Goal: Task Accomplishment & Management: Complete application form

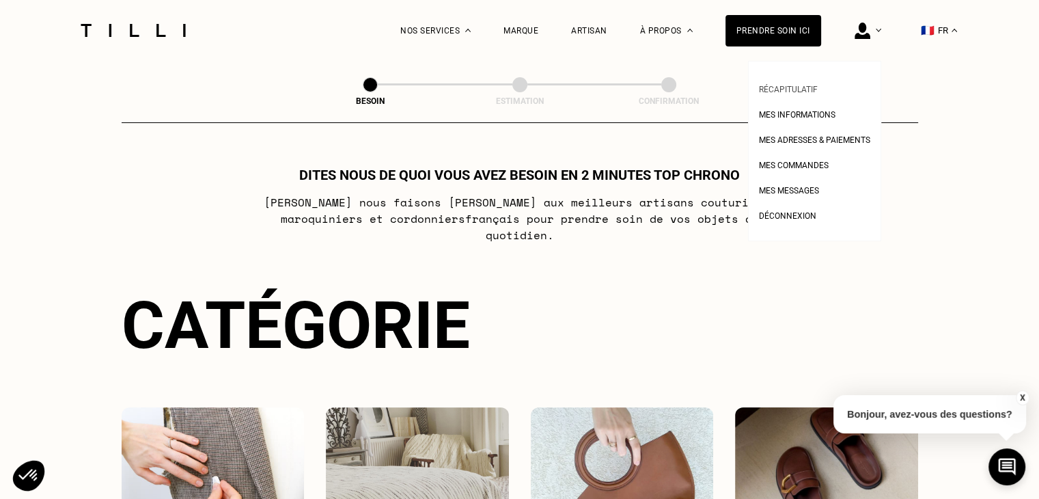
click at [802, 85] on span "Récapitulatif" at bounding box center [788, 90] width 59 height 10
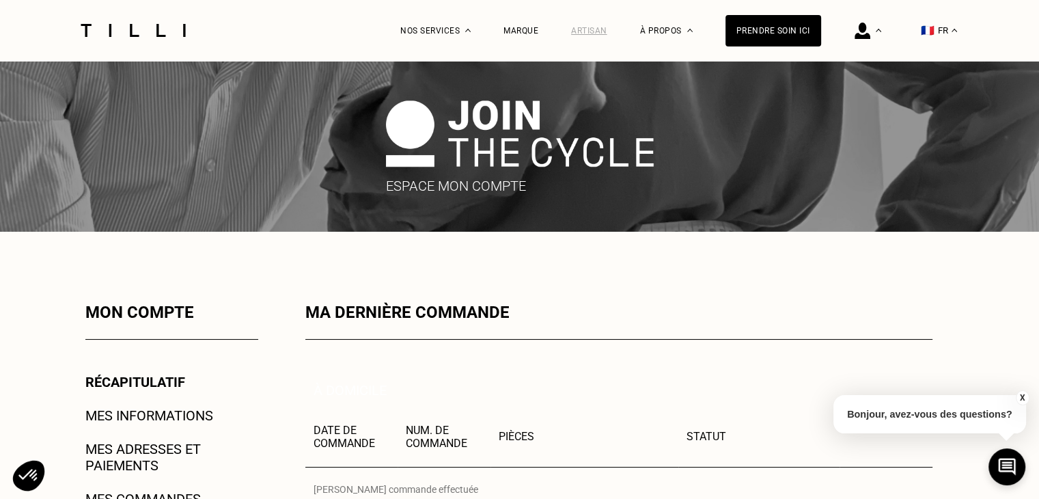
click at [607, 29] on div "Artisan" at bounding box center [589, 31] width 36 height 10
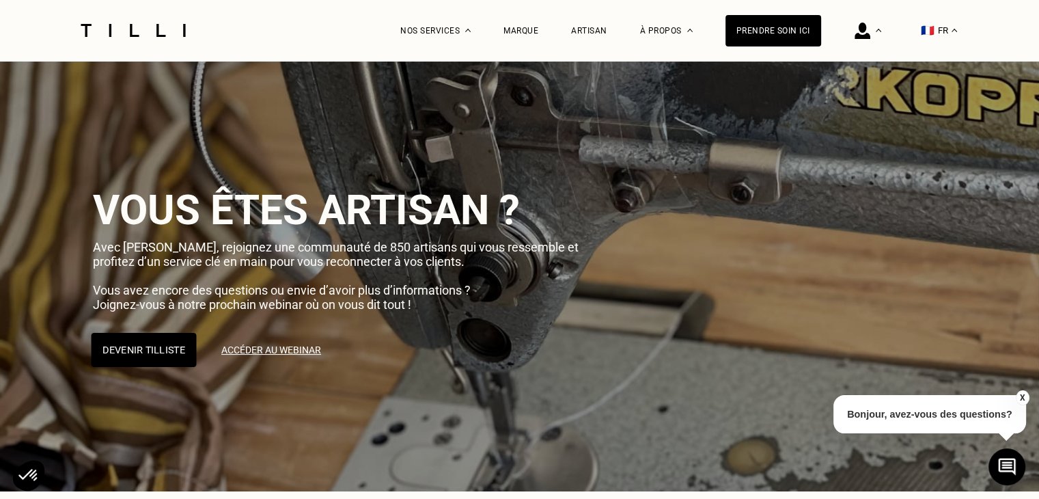
click at [145, 353] on button "Devenir Tilliste" at bounding box center [143, 350] width 105 height 34
select select "FR"
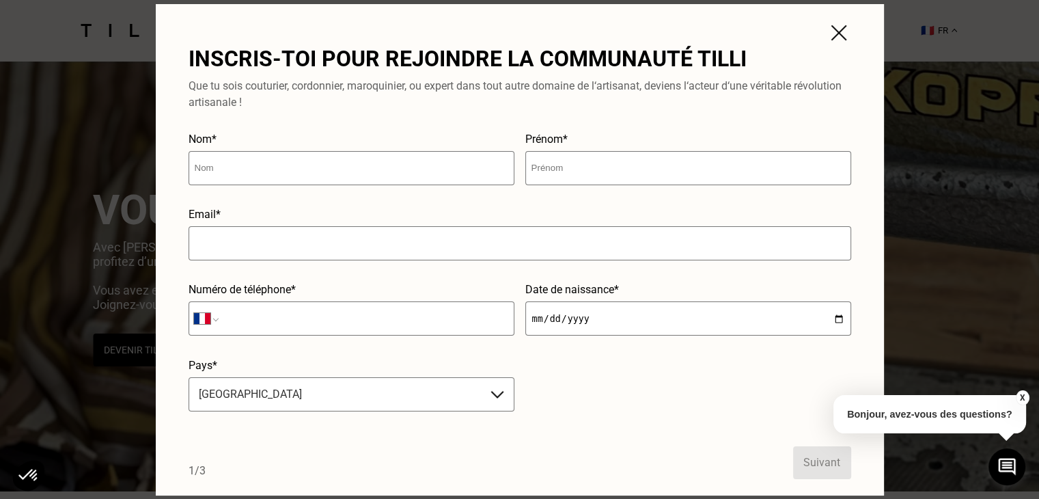
click at [839, 32] on img at bounding box center [838, 32] width 25 height 25
